Goal: Use online tool/utility: Utilize a website feature to perform a specific function

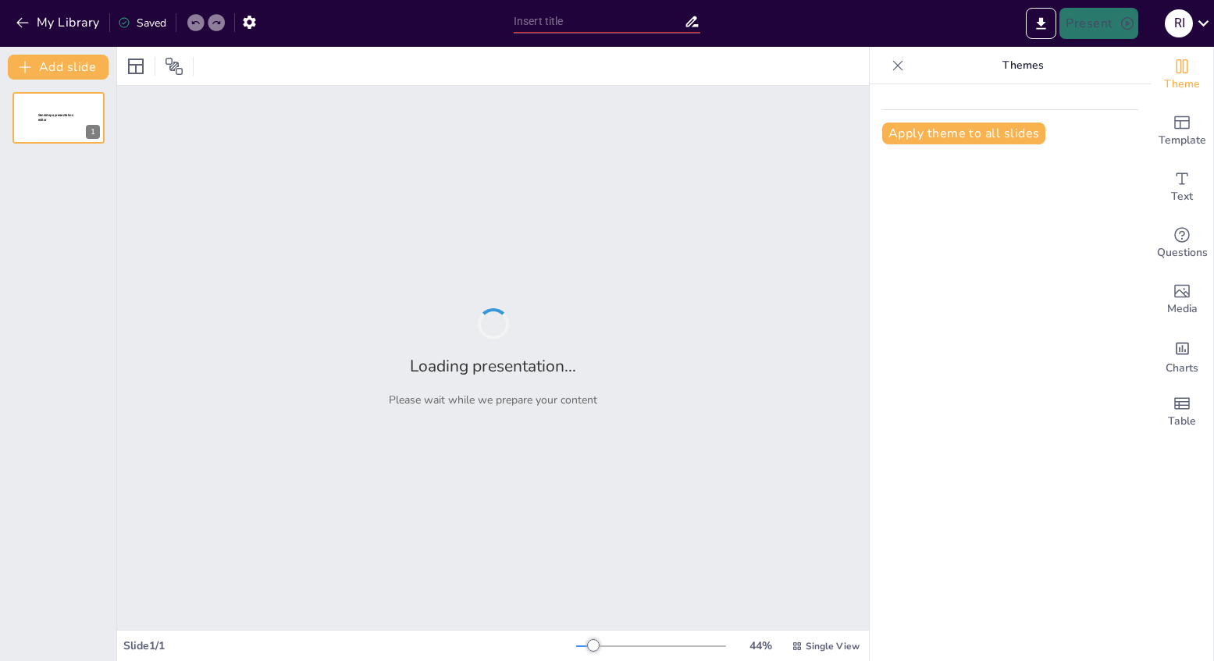
type input "Imported Plan_Comunicacion_ECNT_Moderno.pptx"
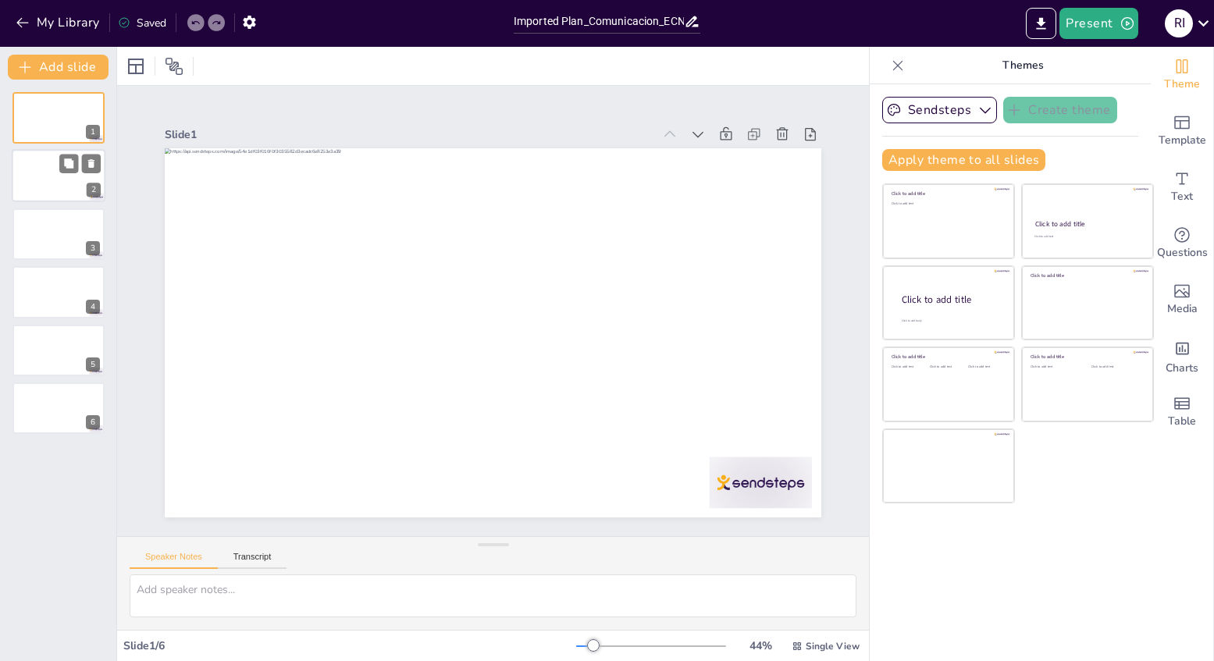
click at [67, 181] on div at bounding box center [59, 176] width 94 height 53
click at [65, 235] on div at bounding box center [59, 234] width 94 height 53
click at [73, 304] on div at bounding box center [59, 292] width 94 height 53
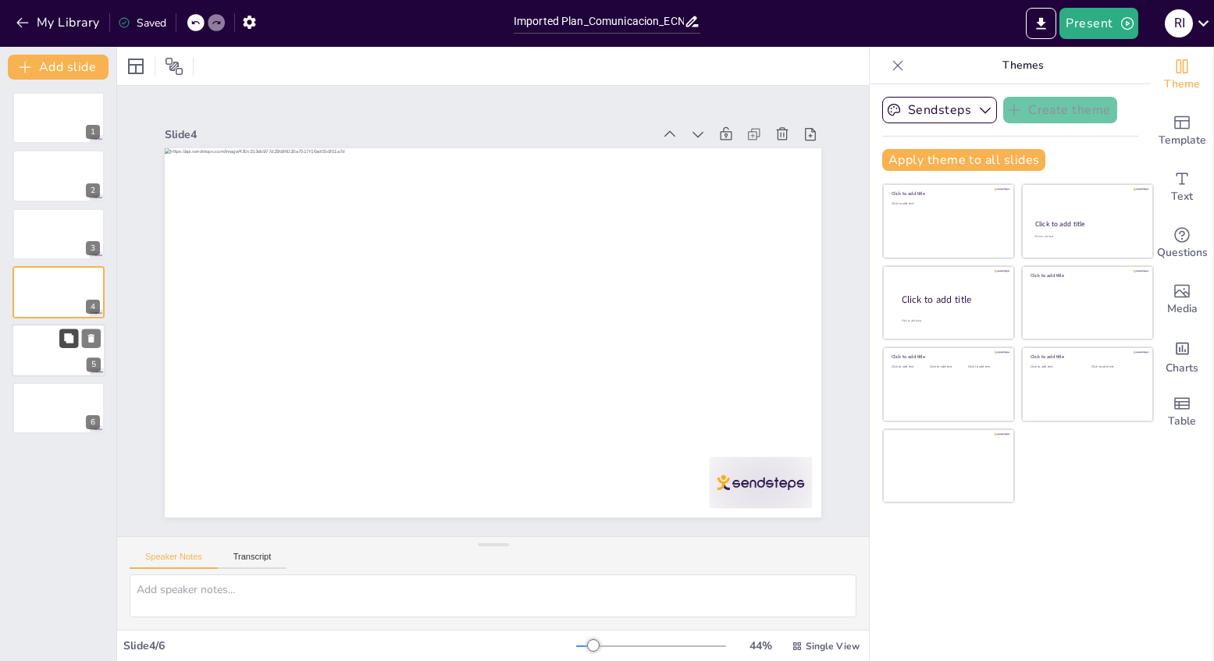
click at [74, 345] on button at bounding box center [68, 338] width 19 height 19
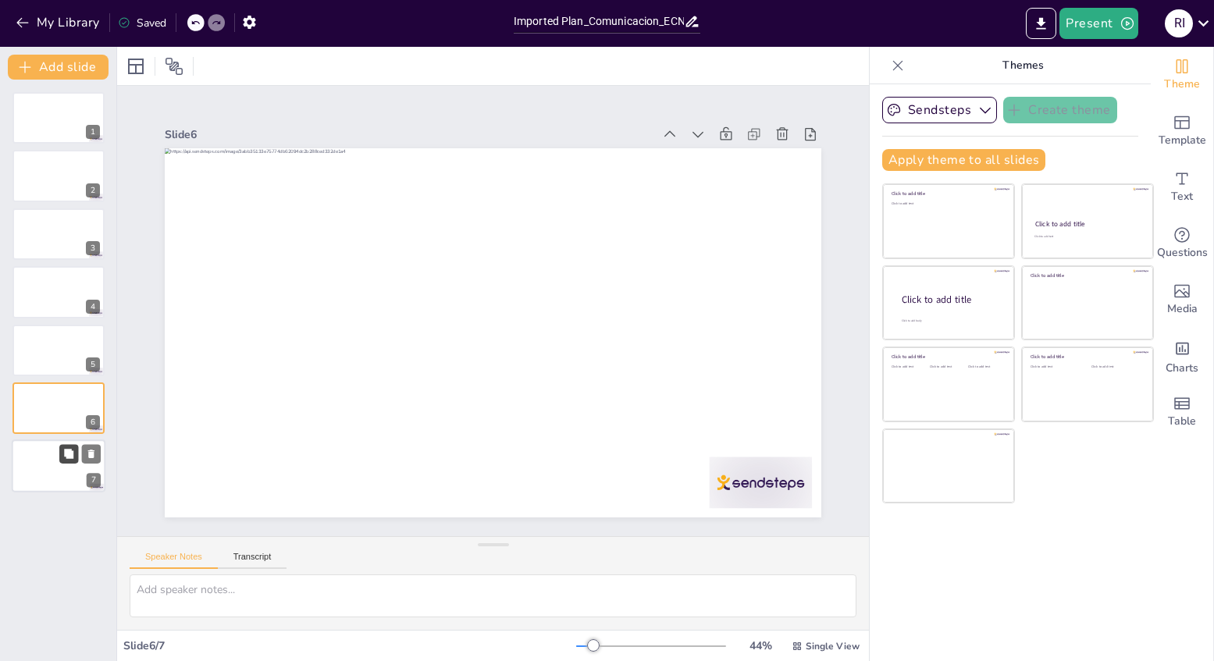
click at [71, 452] on icon at bounding box center [68, 453] width 9 height 9
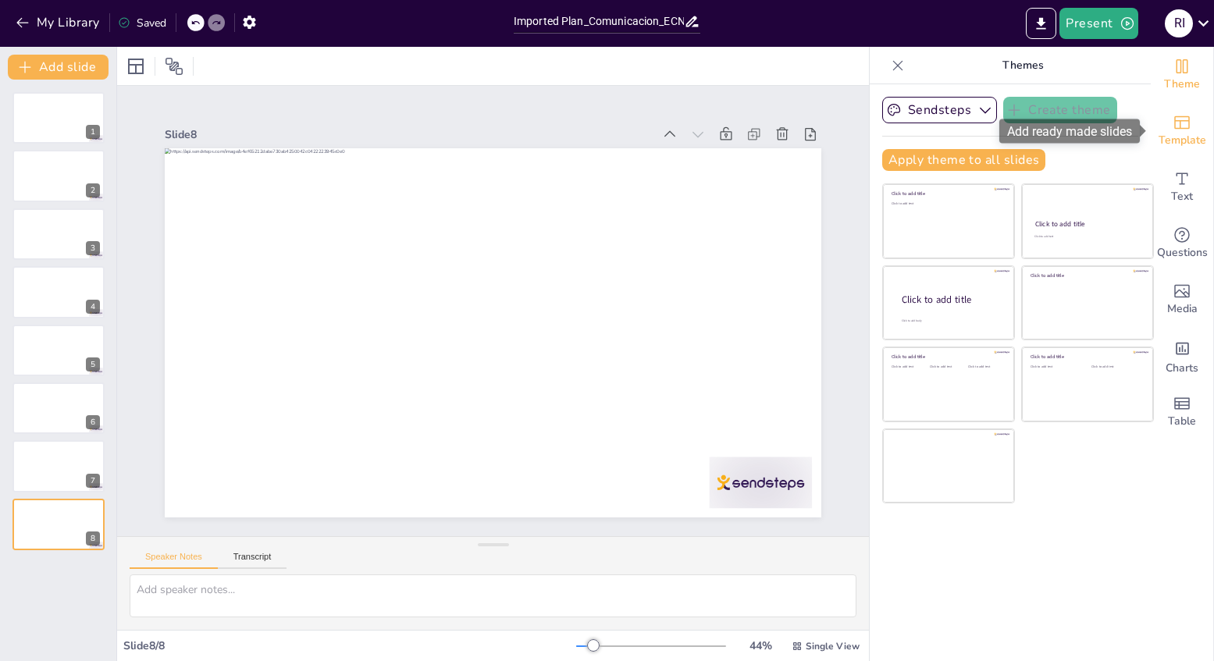
click at [1190, 125] on icon "Add ready made slides" at bounding box center [1182, 122] width 19 height 19
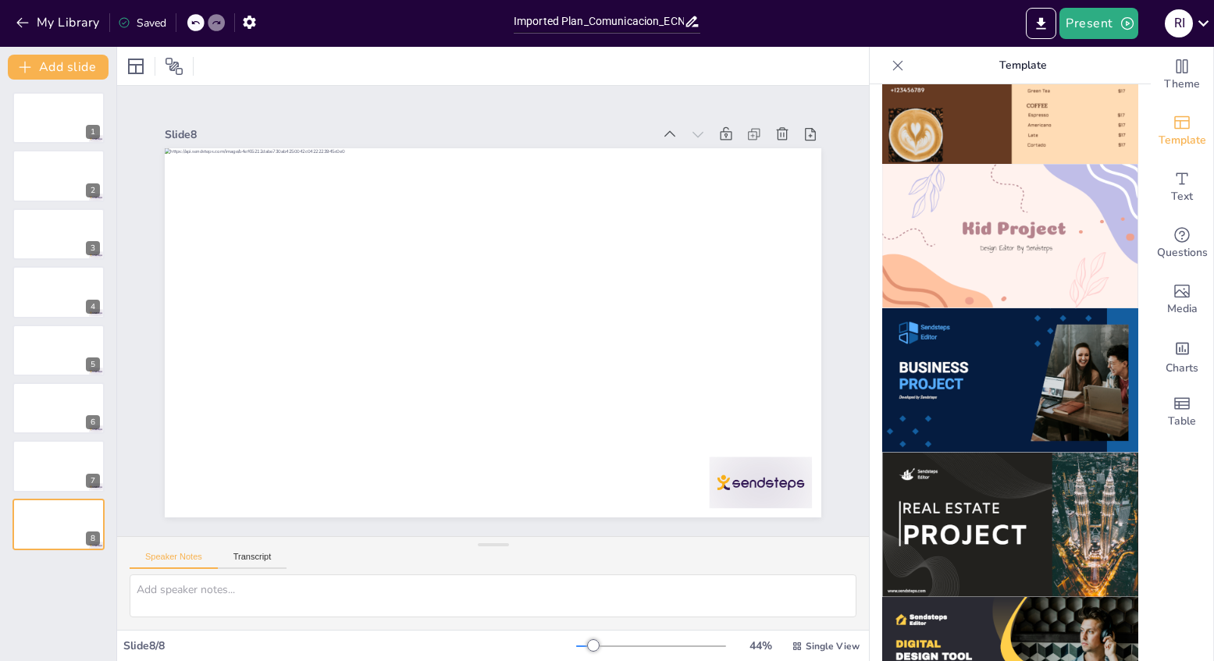
scroll to position [1091, 0]
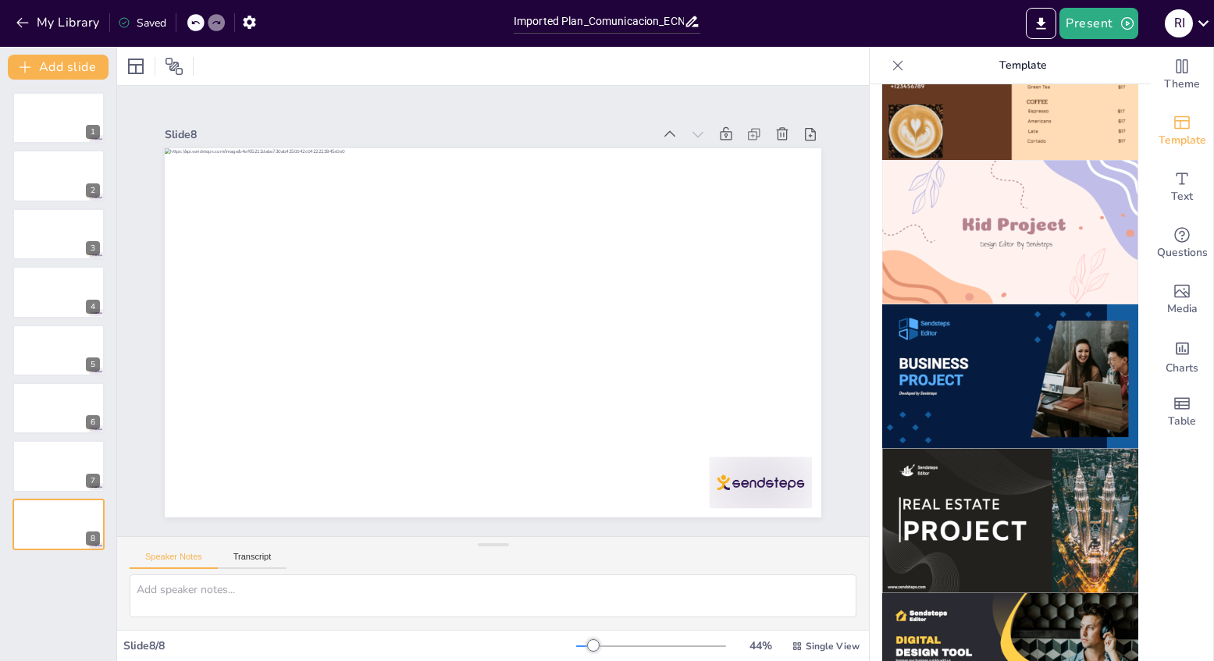
click at [1023, 369] on img at bounding box center [1010, 377] width 256 height 144
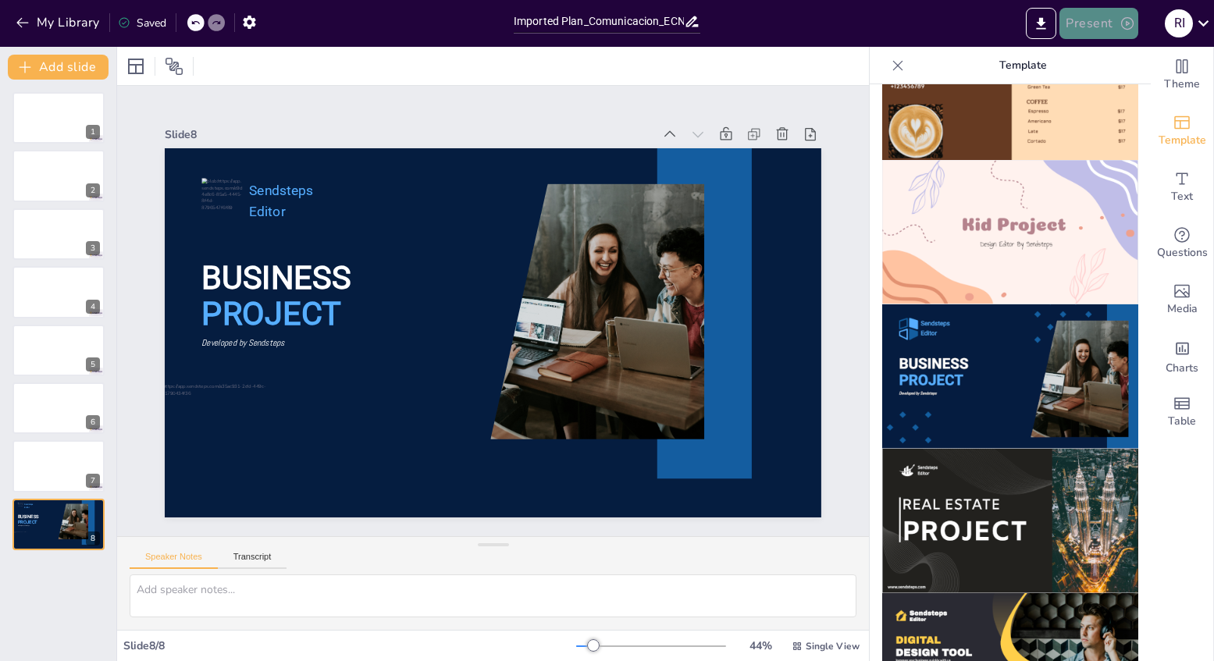
click at [1104, 23] on button "Present" at bounding box center [1099, 23] width 78 height 31
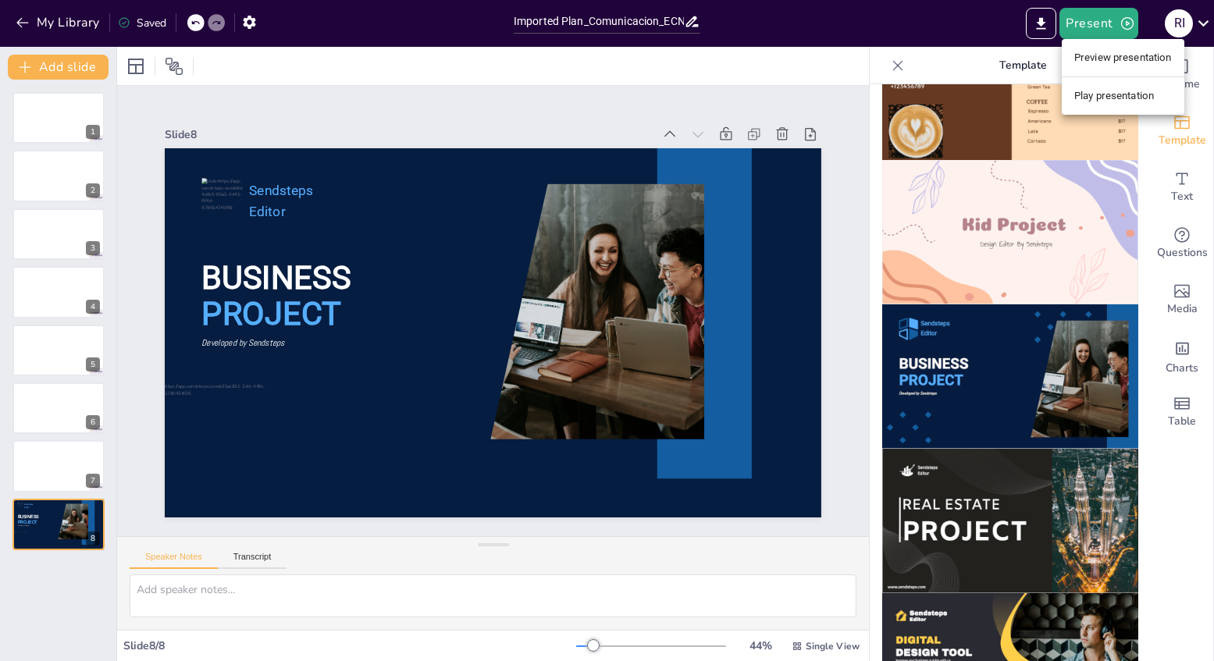
click at [953, 29] on div at bounding box center [607, 330] width 1214 height 661
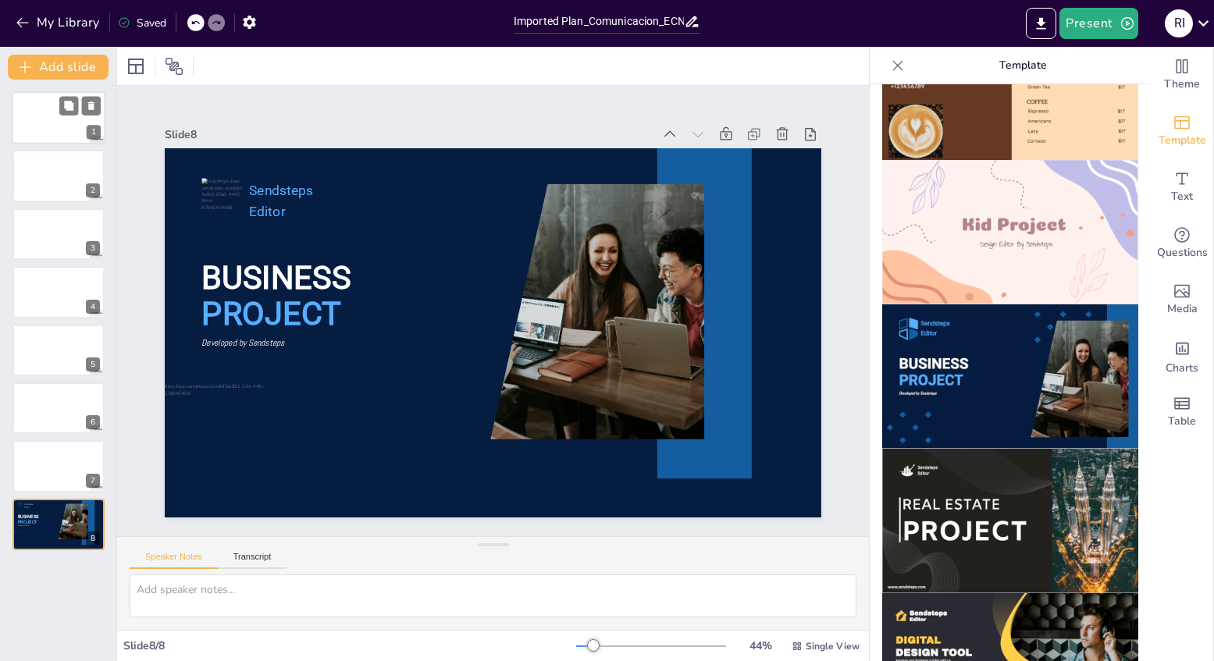
click at [48, 125] on div at bounding box center [59, 117] width 94 height 53
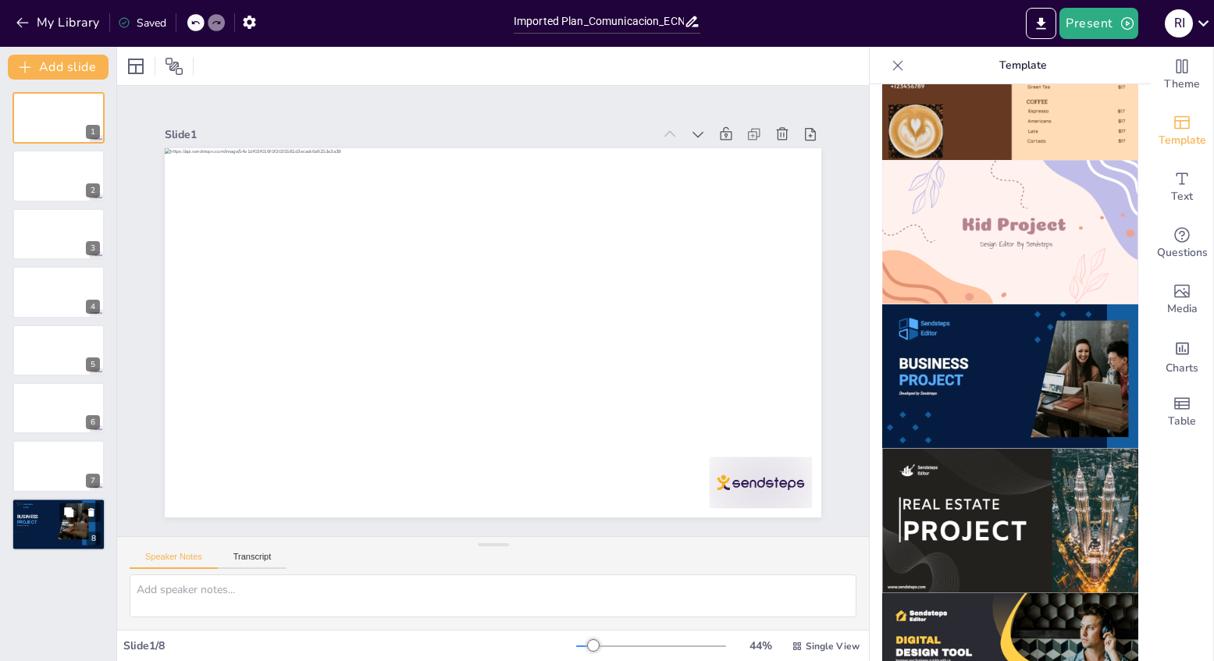
click at [54, 529] on div at bounding box center [59, 524] width 94 height 53
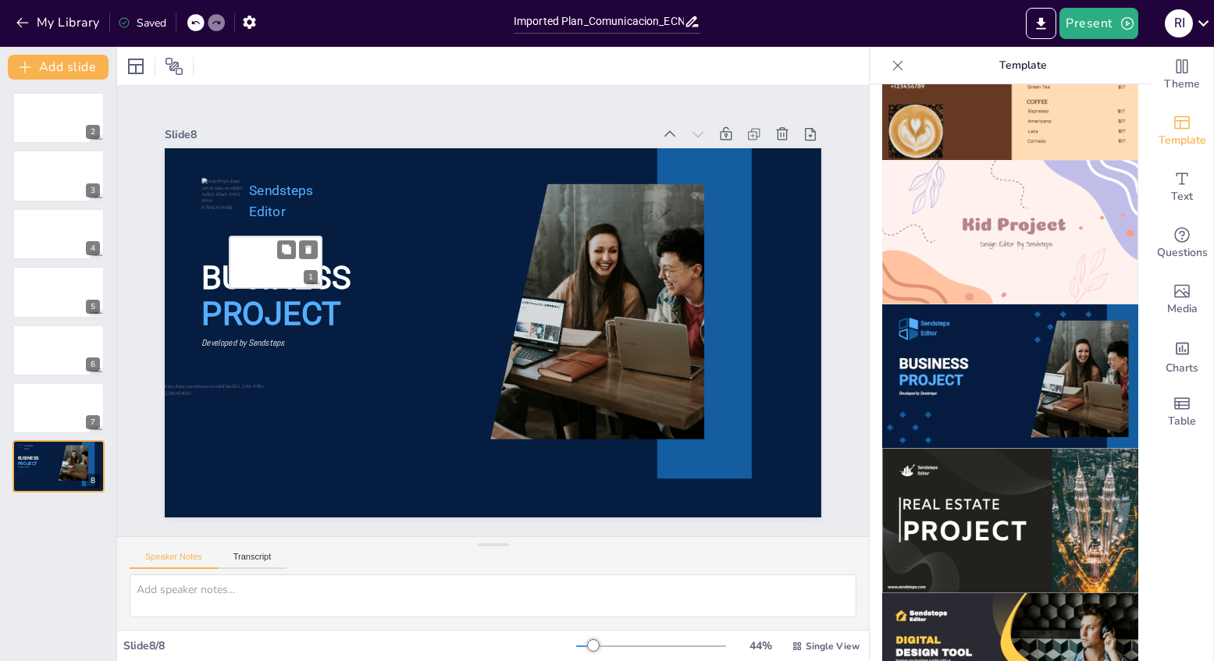
drag, startPoint x: 66, startPoint y: 130, endPoint x: 325, endPoint y: 299, distance: 309.3
click at [322, 288] on div at bounding box center [276, 263] width 92 height 52
